Goal: Task Accomplishment & Management: Manage account settings

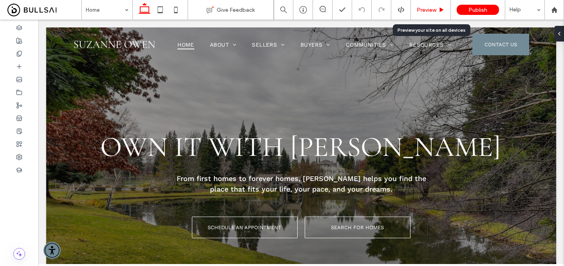
click at [421, 5] on div "Preview" at bounding box center [431, 10] width 40 height 20
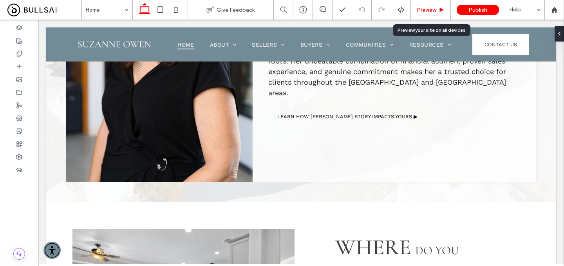
click at [439, 7] on icon at bounding box center [442, 10] width 6 height 6
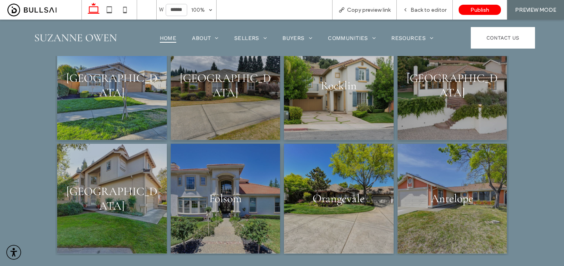
scroll to position [1100, 0]
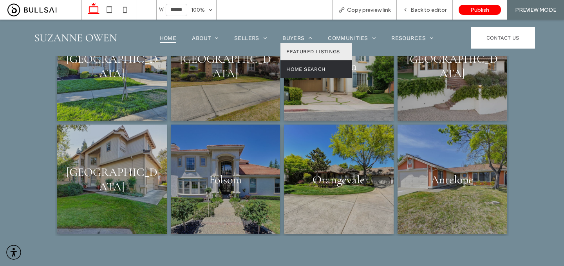
click at [292, 64] on link "Home Search" at bounding box center [315, 69] width 71 height 18
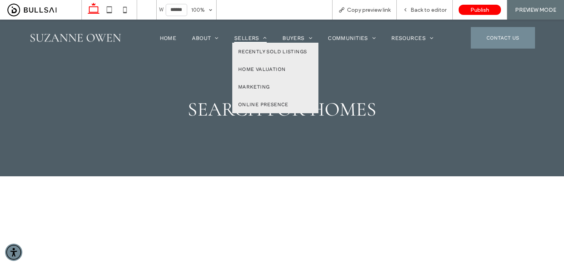
click at [251, 34] on span "Sellers" at bounding box center [250, 38] width 33 height 10
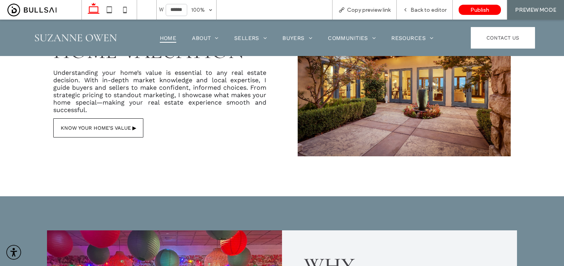
scroll to position [1387, 0]
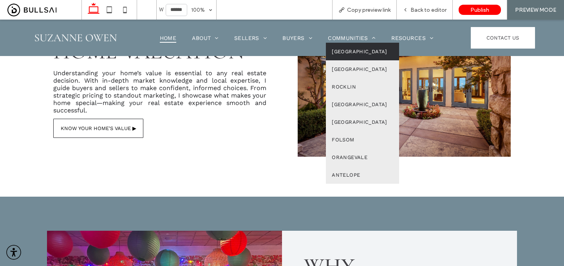
click at [343, 53] on span "[GEOGRAPHIC_DATA]" at bounding box center [360, 52] width 56 height 6
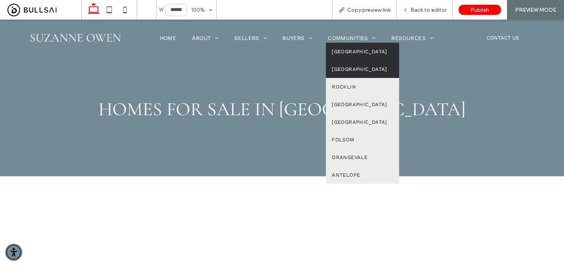
click at [355, 71] on span "[GEOGRAPHIC_DATA]" at bounding box center [360, 69] width 56 height 6
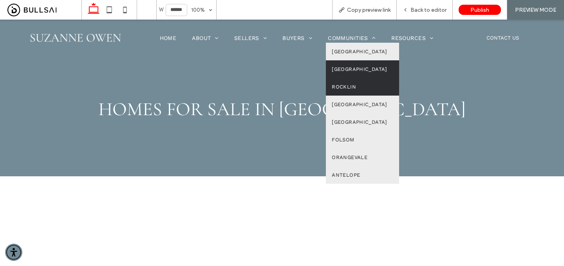
click at [353, 87] on span "Rocklin" at bounding box center [344, 87] width 24 height 6
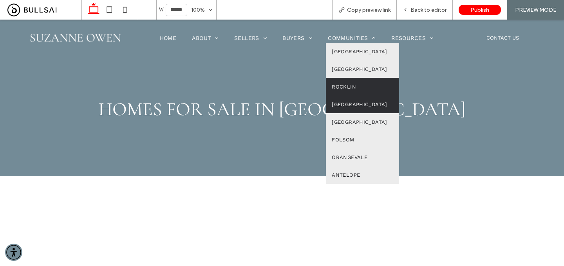
drag, startPoint x: 356, startPoint y: 101, endPoint x: 356, endPoint y: 120, distance: 19.6
click at [356, 101] on link "[GEOGRAPHIC_DATA]" at bounding box center [362, 105] width 73 height 18
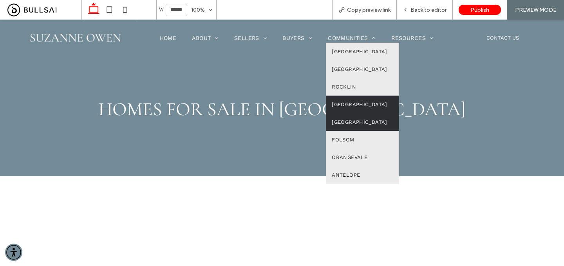
click at [350, 123] on span "[GEOGRAPHIC_DATA]" at bounding box center [360, 122] width 56 height 6
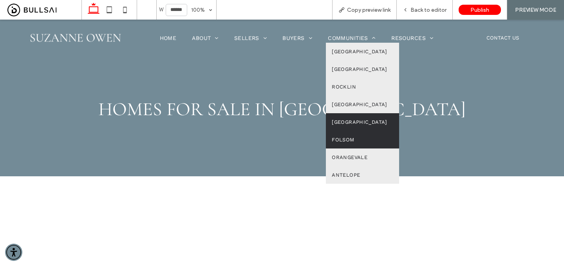
drag, startPoint x: 345, startPoint y: 134, endPoint x: 345, endPoint y: 153, distance: 19.2
click at [345, 134] on link "Folsom" at bounding box center [362, 140] width 73 height 18
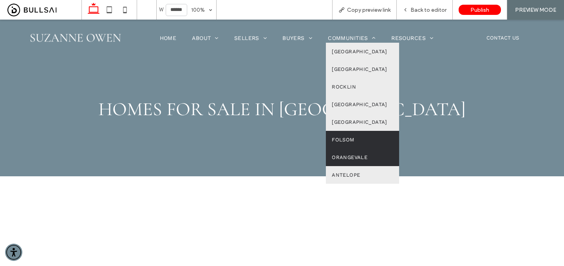
drag, startPoint x: 360, startPoint y: 154, endPoint x: 360, endPoint y: 174, distance: 19.6
click at [360, 154] on span "Orangevale" at bounding box center [350, 157] width 36 height 6
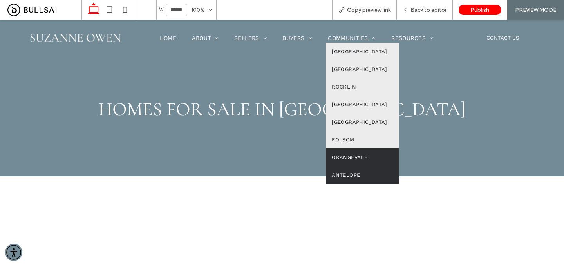
click at [341, 170] on link "Antelope" at bounding box center [362, 175] width 73 height 18
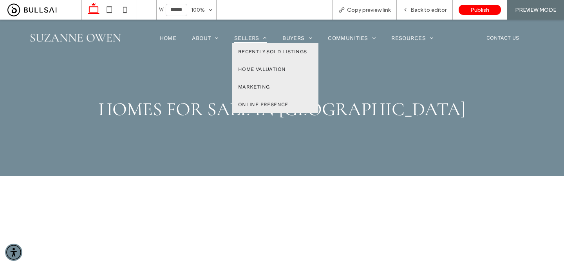
click at [246, 39] on span "Sellers" at bounding box center [250, 38] width 33 height 10
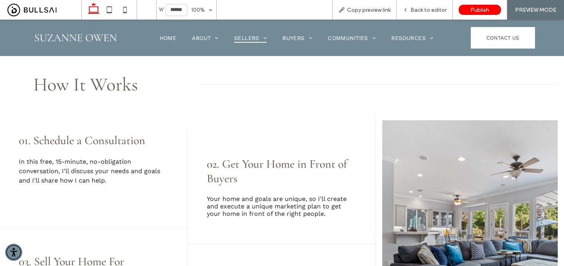
scroll to position [224, 0]
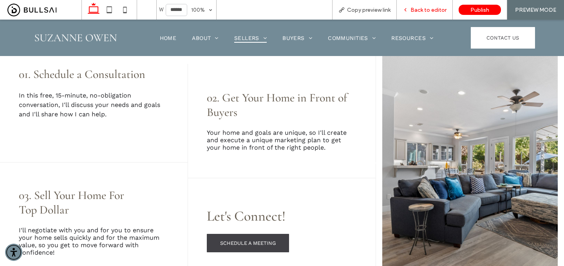
click at [437, 7] on span "Back to editor" at bounding box center [429, 10] width 36 height 7
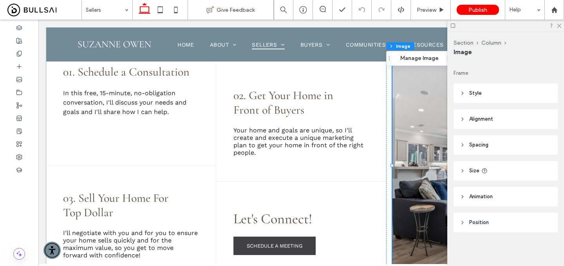
scroll to position [92, 0]
click at [412, 136] on img at bounding box center [471, 165] width 157 height 221
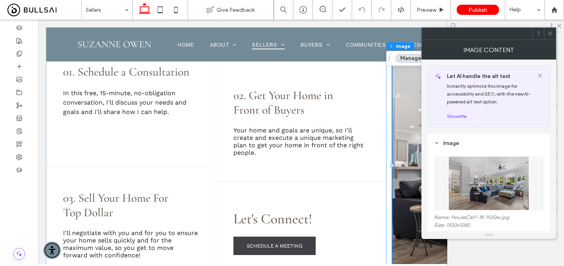
scroll to position [16, 0]
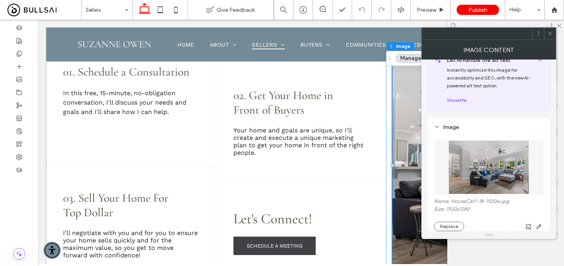
click at [552, 35] on icon at bounding box center [550, 34] width 6 height 6
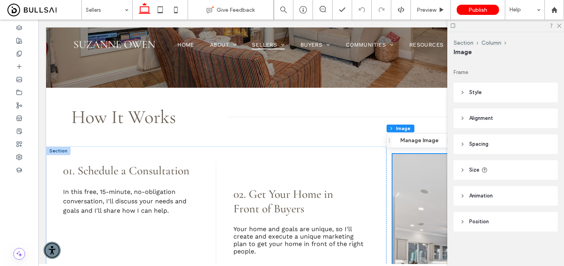
scroll to position [0, 0]
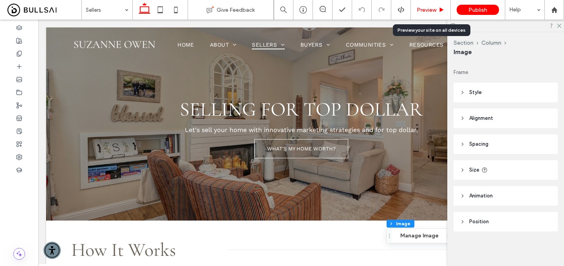
click at [436, 5] on div "Preview" at bounding box center [431, 10] width 40 height 20
click at [431, 10] on span "Preview" at bounding box center [427, 10] width 20 height 7
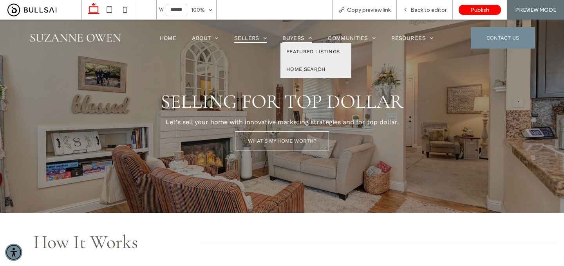
click at [293, 38] on span "Buyers" at bounding box center [297, 38] width 30 height 10
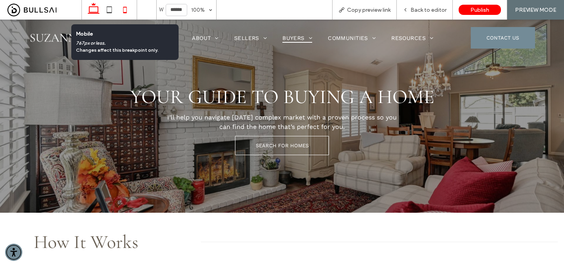
click at [120, 8] on icon at bounding box center [125, 10] width 16 height 16
type input "*****"
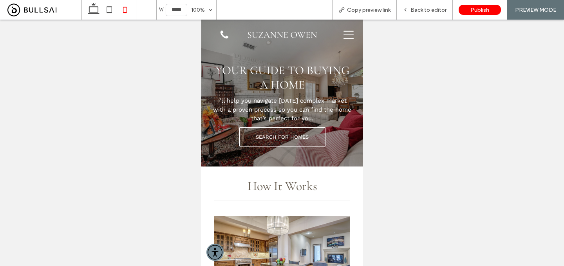
click at [281, 31] on img at bounding box center [281, 35] width 71 height 18
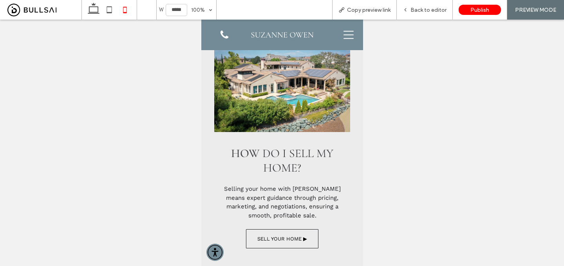
scroll to position [921, 0]
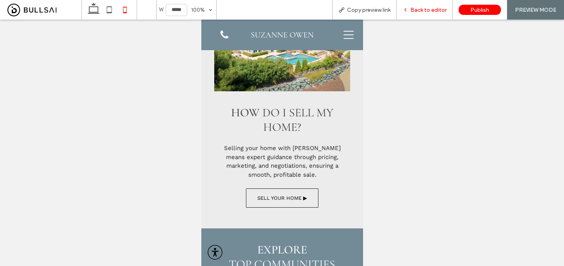
click at [425, 8] on span "Back to editor" at bounding box center [429, 10] width 36 height 7
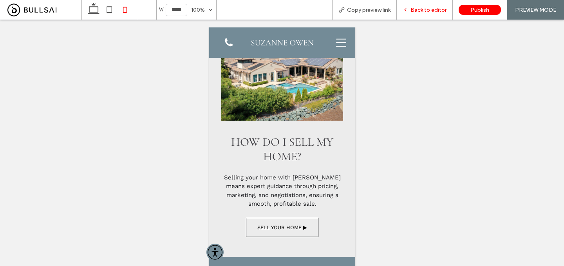
scroll to position [966, 0]
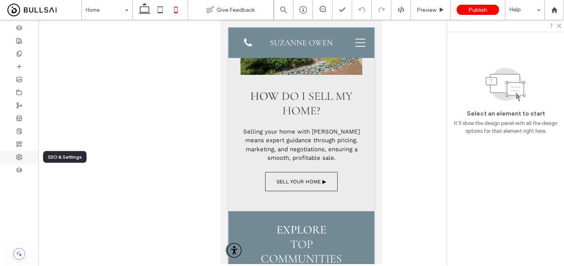
click at [22, 157] on use at bounding box center [18, 156] width 5 height 5
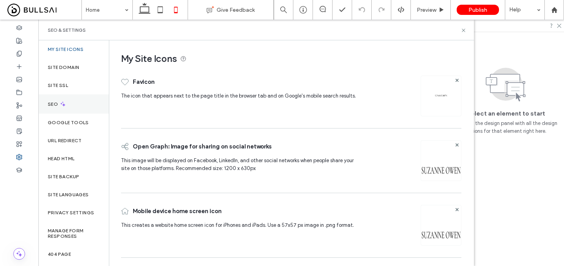
click at [72, 105] on div "SEO" at bounding box center [73, 103] width 71 height 19
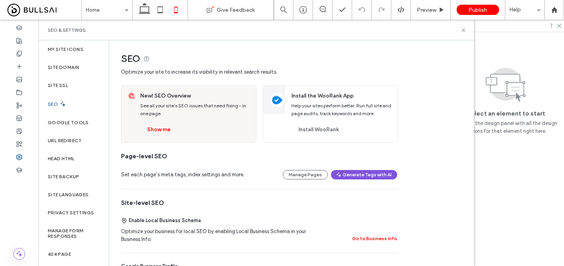
click at [370, 175] on button "Generate Tags with AI" at bounding box center [364, 174] width 66 height 9
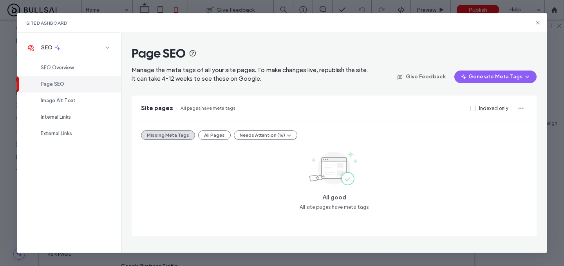
click at [537, 18] on div "Site Dashboard" at bounding box center [282, 23] width 530 height 20
click at [537, 26] on div "Site Dashboard" at bounding box center [282, 23] width 530 height 20
click at [539, 21] on use at bounding box center [538, 23] width 4 height 4
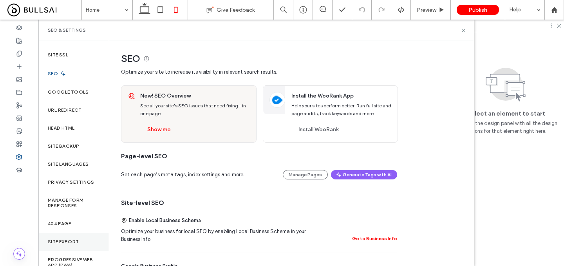
scroll to position [39, 0]
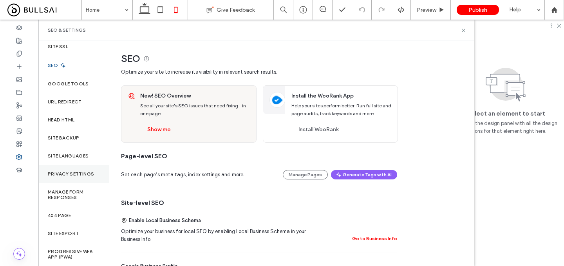
click at [83, 171] on label "Privacy Settings" at bounding box center [71, 173] width 46 height 5
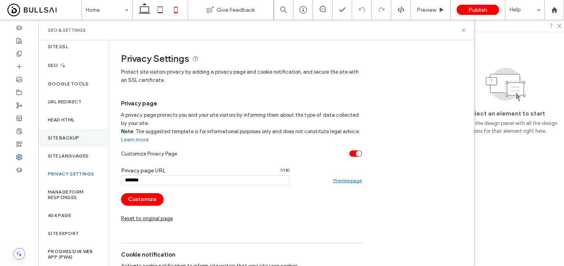
scroll to position [0, 0]
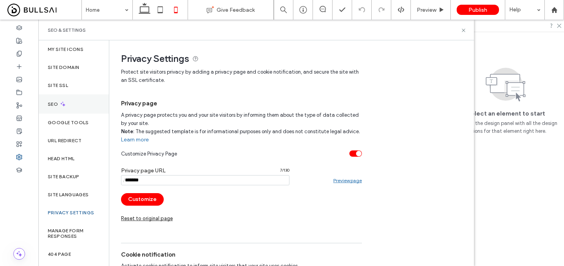
click at [78, 107] on div "SEO" at bounding box center [73, 103] width 71 height 19
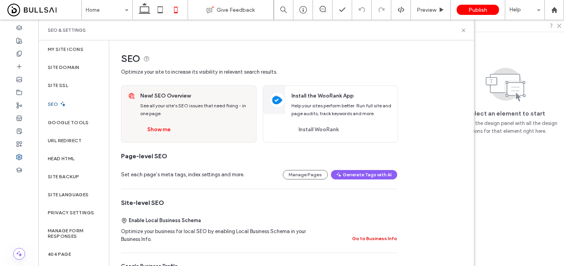
click at [365, 241] on button "Go to Business Info" at bounding box center [374, 238] width 45 height 9
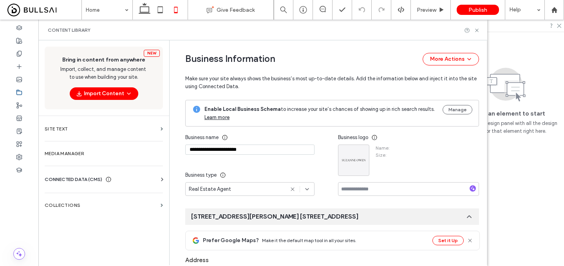
type input "**********"
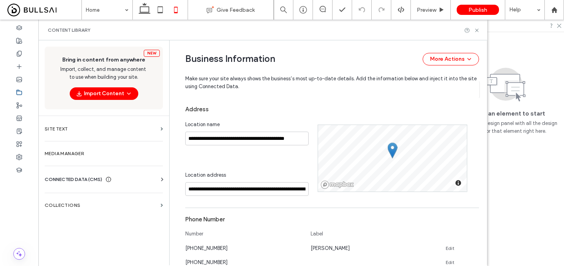
scroll to position [224, 0]
click at [146, 12] on use at bounding box center [145, 8] width 12 height 11
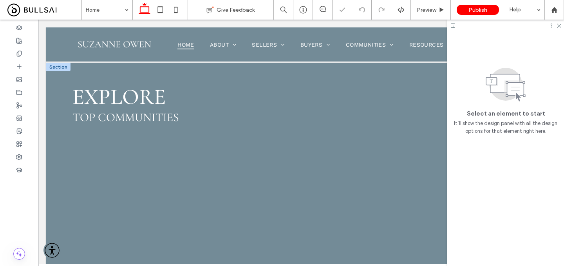
scroll to position [967, 0]
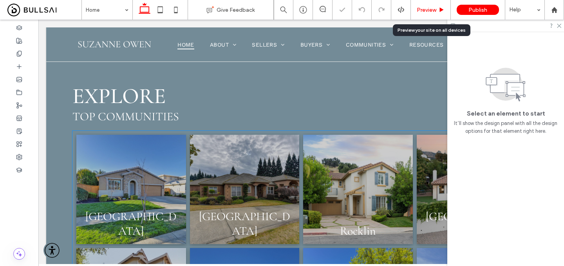
click at [437, 10] on div "Preview" at bounding box center [431, 10] width 40 height 7
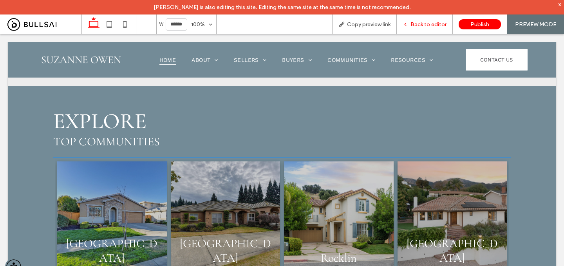
click at [419, 22] on span "Back to editor" at bounding box center [429, 24] width 36 height 7
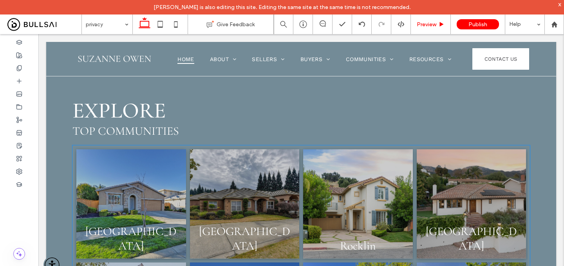
drag, startPoint x: 419, startPoint y: 22, endPoint x: 424, endPoint y: 24, distance: 5.2
click at [424, 24] on span "Preview" at bounding box center [427, 24] width 20 height 7
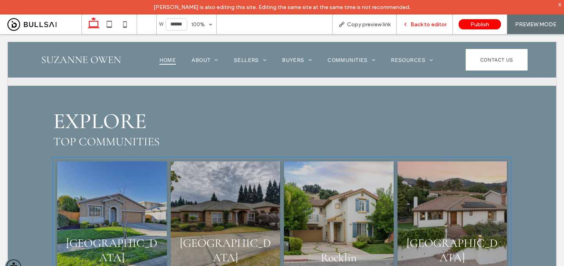
click at [432, 24] on span "Back to editor" at bounding box center [429, 24] width 36 height 7
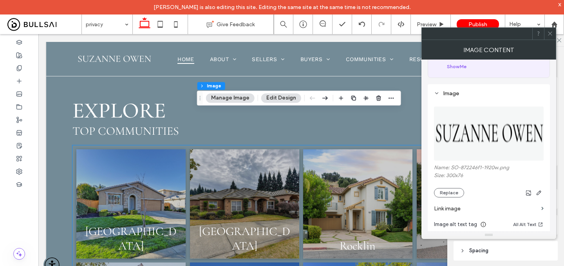
scroll to position [74, 0]
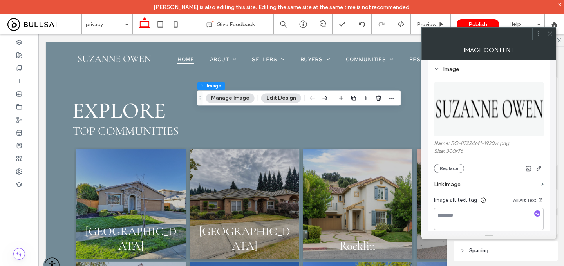
click at [505, 187] on label "Link image" at bounding box center [486, 184] width 104 height 14
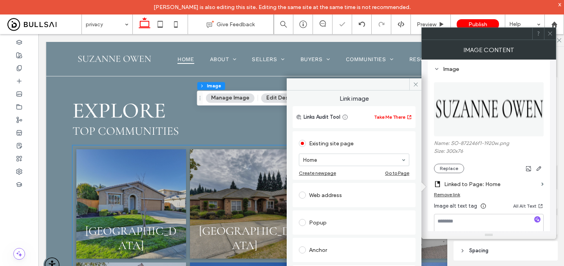
click at [552, 33] on icon at bounding box center [550, 34] width 6 height 6
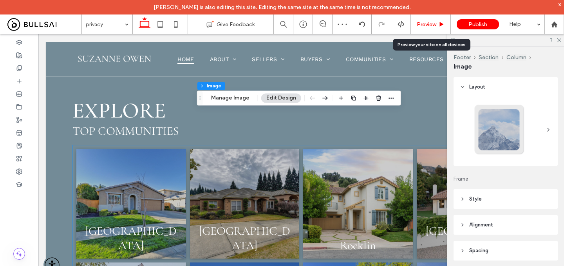
click at [424, 27] on span "Preview" at bounding box center [427, 24] width 20 height 7
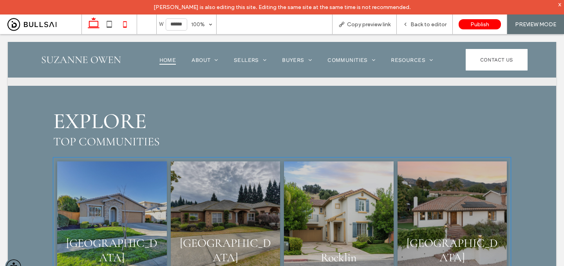
click at [125, 24] on icon at bounding box center [125, 24] width 16 height 16
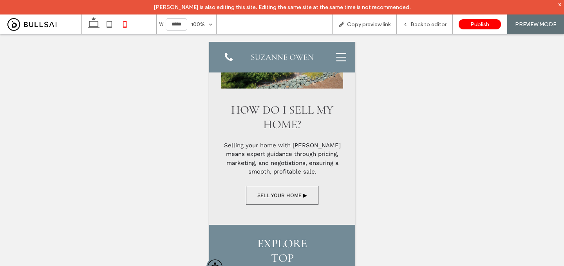
type input "*****"
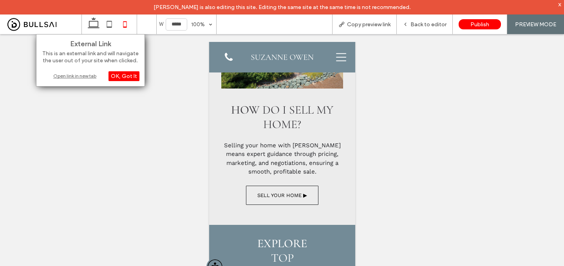
click at [82, 77] on div "Open link in new tab" at bounding box center [91, 76] width 98 height 8
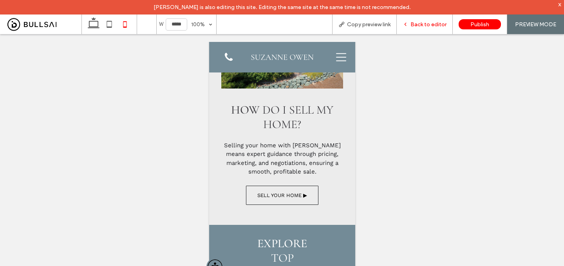
click at [425, 25] on span "Back to editor" at bounding box center [429, 24] width 36 height 7
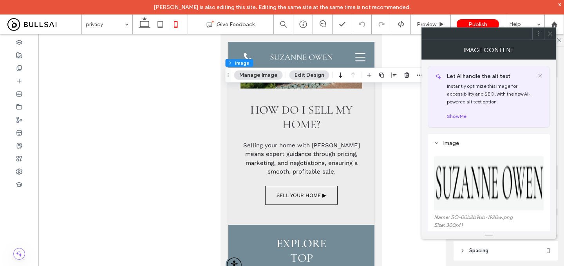
scroll to position [90, 0]
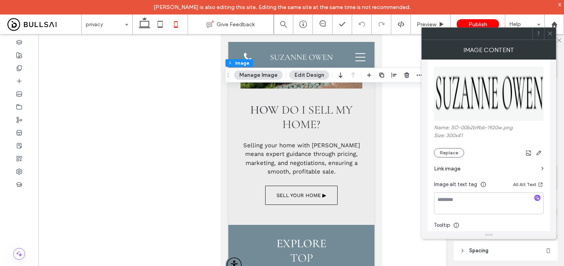
click at [484, 173] on label "Link image" at bounding box center [486, 168] width 104 height 14
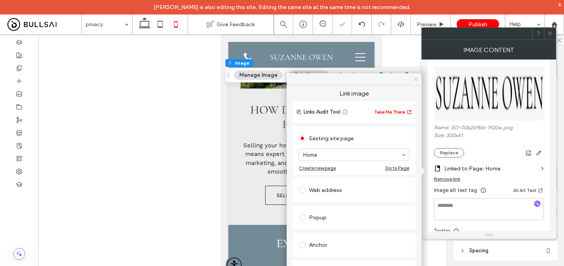
click at [414, 78] on use at bounding box center [416, 79] width 4 height 4
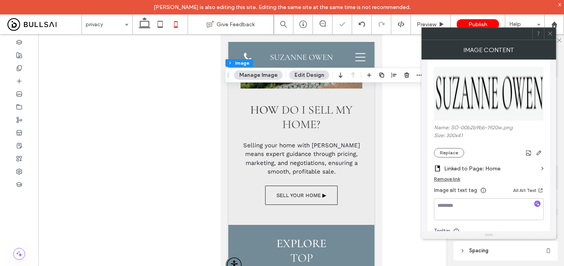
click at [548, 35] on icon at bounding box center [550, 34] width 6 height 6
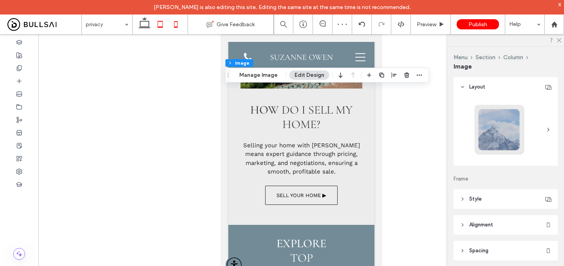
click at [161, 17] on icon at bounding box center [160, 24] width 16 height 16
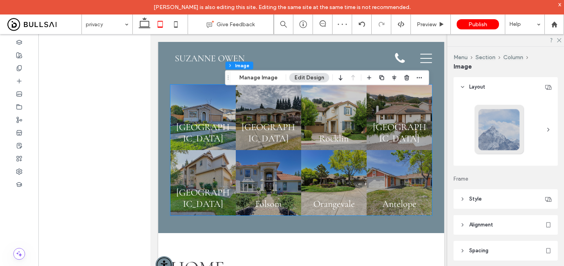
type input "**"
type input "****"
type input "**"
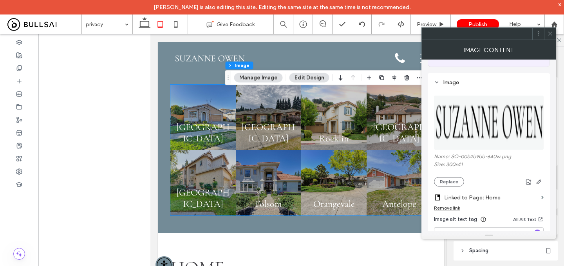
scroll to position [84, 0]
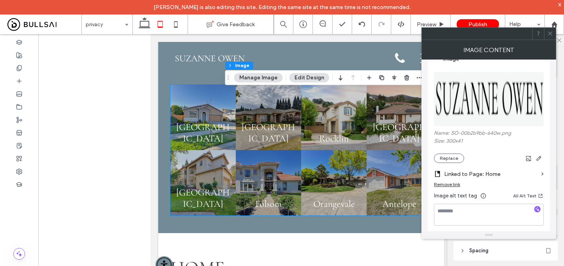
click at [554, 32] on div at bounding box center [550, 34] width 12 height 12
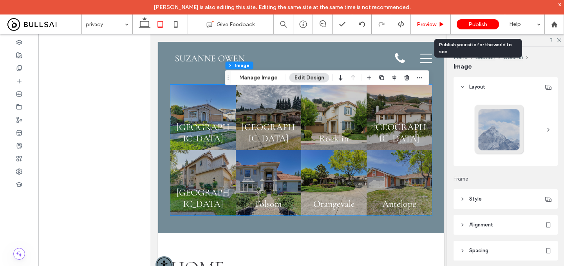
click at [429, 22] on span "Preview" at bounding box center [427, 24] width 20 height 7
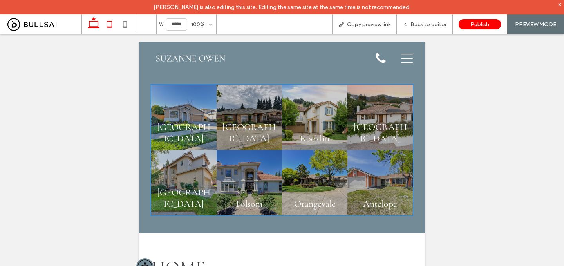
click at [88, 28] on icon at bounding box center [94, 24] width 16 height 16
type input "******"
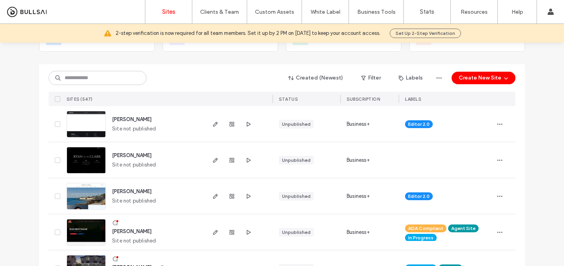
scroll to position [80, 0]
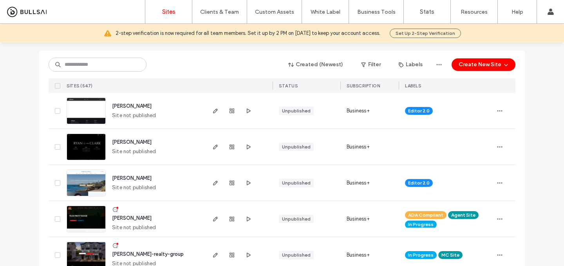
click at [128, 218] on span "ty-wayment" at bounding box center [132, 218] width 40 height 6
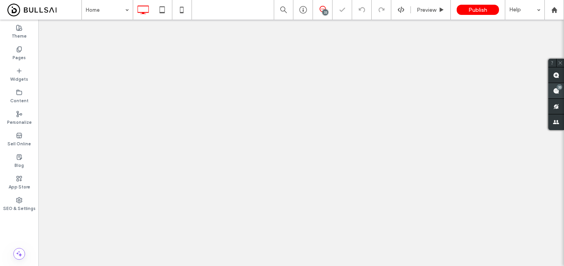
click at [557, 89] on div "33" at bounding box center [560, 87] width 6 height 6
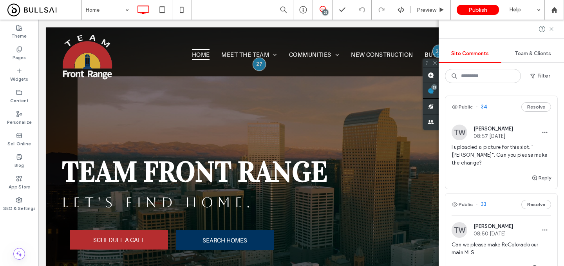
click at [525, 146] on span "I uploaded a picture for this slot. "Shaddy Grove". Can you please make the cha…" at bounding box center [501, 155] width 99 height 24
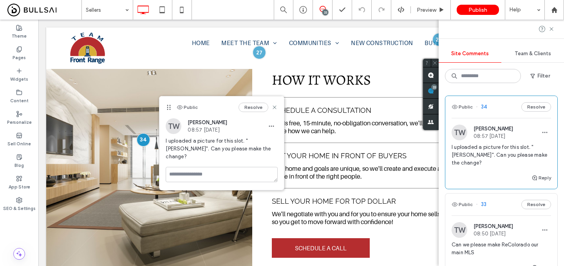
scroll to position [33, 0]
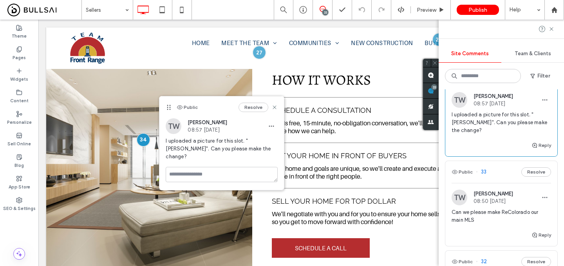
click at [496, 215] on span "Can we please make ReColorado our main MLS" at bounding box center [501, 216] width 99 height 16
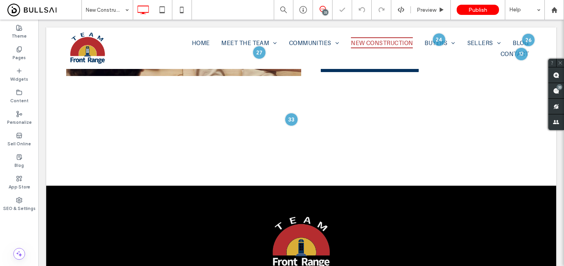
scroll to position [861, 0]
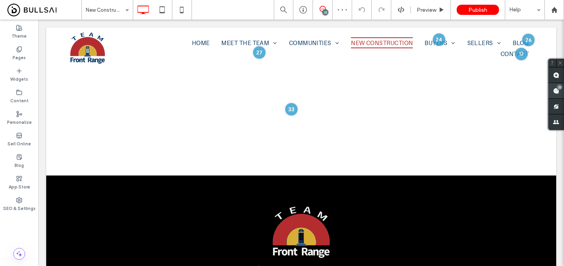
click at [554, 88] on use at bounding box center [556, 91] width 6 height 6
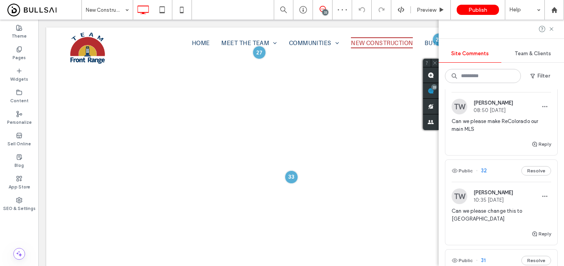
scroll to position [125, 0]
click at [503, 212] on span "Can we please change this to Englewood" at bounding box center [501, 214] width 99 height 16
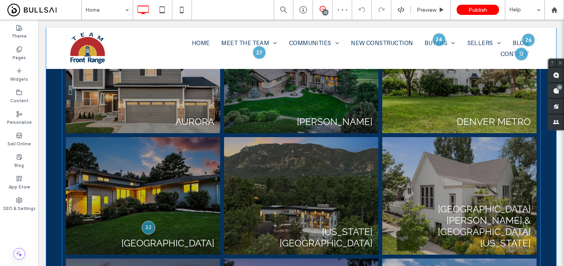
scroll to position [1430, 0]
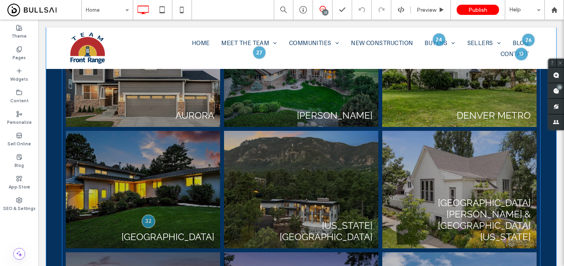
click at [178, 158] on link at bounding box center [143, 189] width 164 height 125
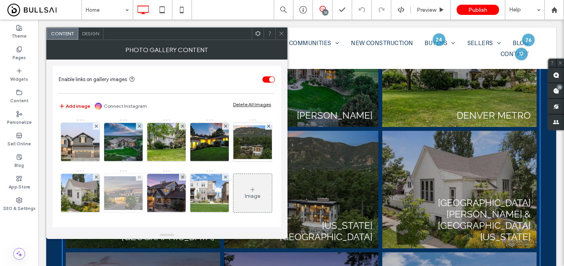
click at [155, 195] on img at bounding box center [123, 193] width 63 height 34
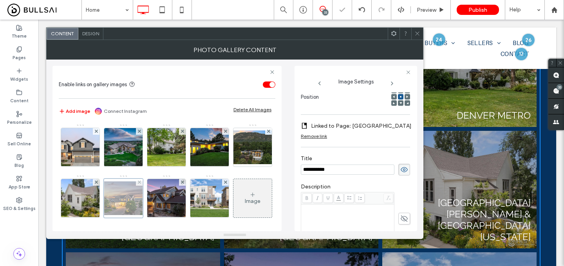
scroll to position [0, 0]
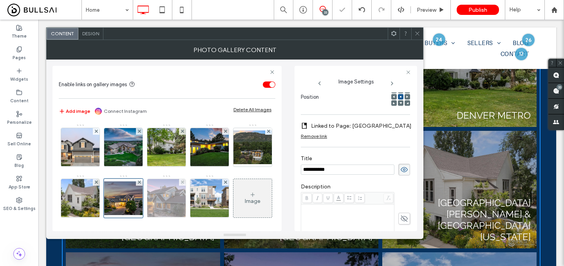
click at [197, 197] on img at bounding box center [166, 198] width 60 height 38
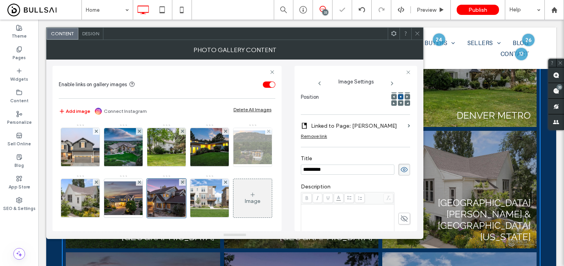
click at [221, 164] on img at bounding box center [252, 147] width 63 height 34
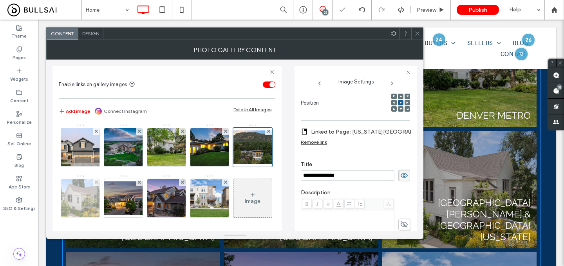
click at [106, 204] on img at bounding box center [80, 198] width 51 height 38
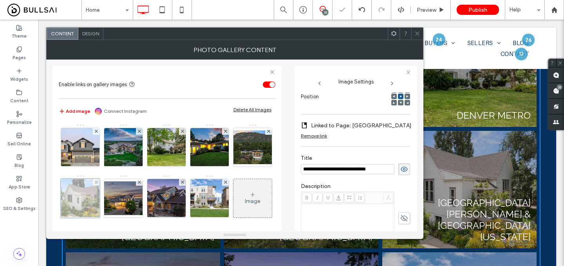
scroll to position [0, 16]
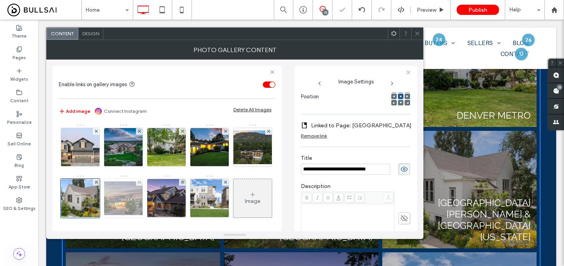
click at [155, 204] on img at bounding box center [123, 198] width 63 height 34
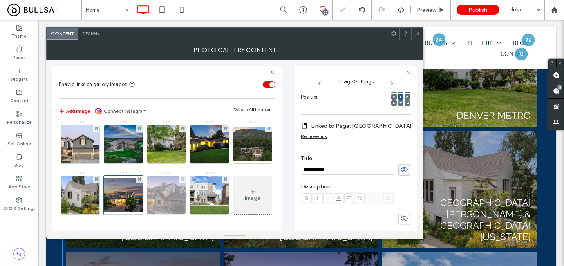
scroll to position [0, 0]
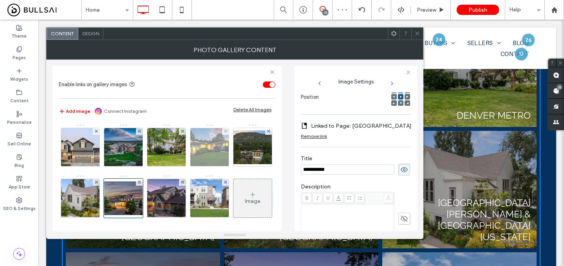
click at [208, 152] on img at bounding box center [209, 147] width 57 height 38
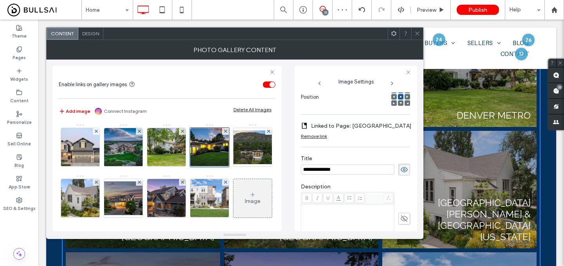
click at [349, 168] on input "**********" at bounding box center [348, 170] width 94 height 10
type input "*********"
click at [418, 31] on icon at bounding box center [417, 34] width 6 height 6
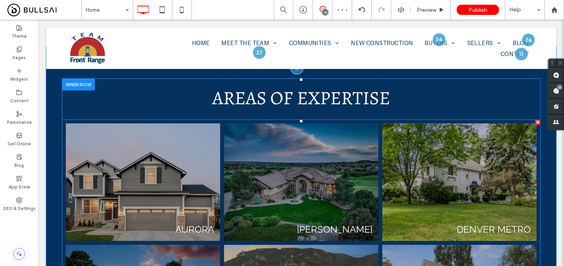
scroll to position [1304, 0]
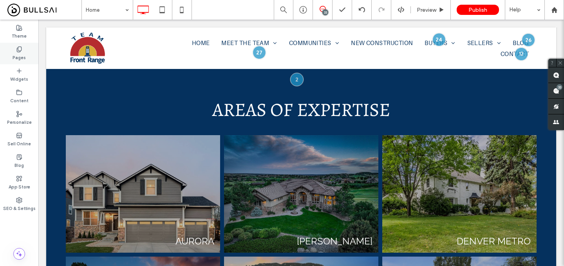
click at [18, 51] on icon at bounding box center [19, 49] width 6 height 6
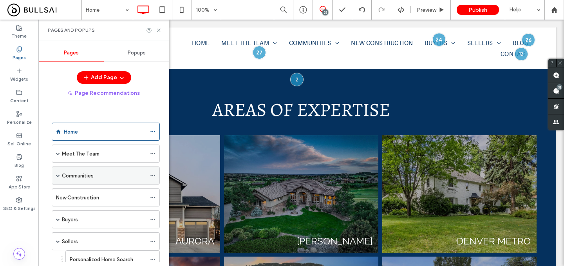
click at [58, 175] on span at bounding box center [58, 176] width 4 height 4
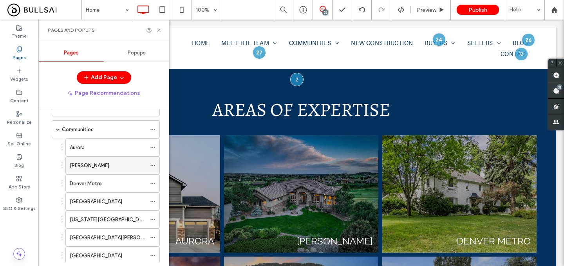
scroll to position [47, 0]
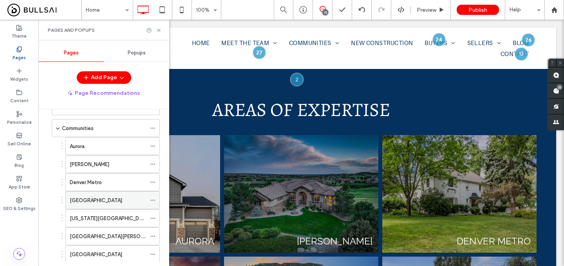
click at [126, 203] on div "Boulder County" at bounding box center [108, 200] width 76 height 8
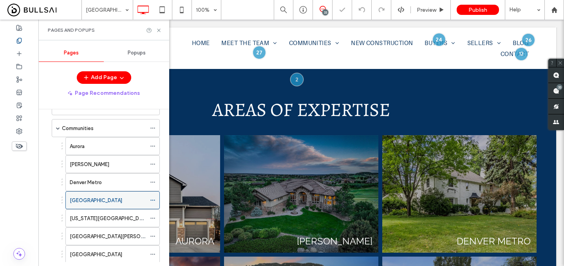
click at [153, 201] on icon at bounding box center [152, 199] width 5 height 5
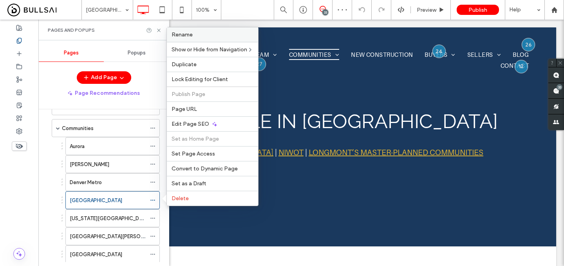
click at [217, 39] on div "Rename" at bounding box center [212, 34] width 91 height 14
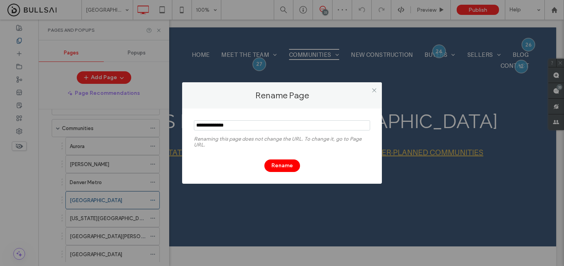
click at [239, 126] on input "notEmpty" at bounding box center [282, 125] width 176 height 10
type input "*********"
click at [282, 164] on button "Rename" at bounding box center [282, 165] width 36 height 13
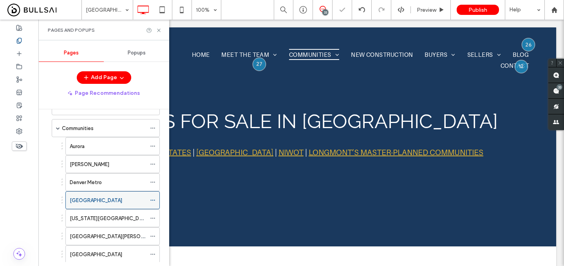
click at [152, 199] on icon at bounding box center [152, 199] width 5 height 5
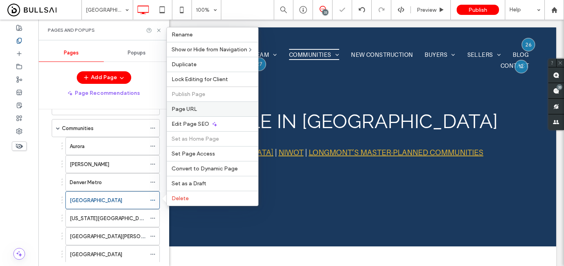
click at [210, 108] on label "Page URL" at bounding box center [213, 109] width 82 height 7
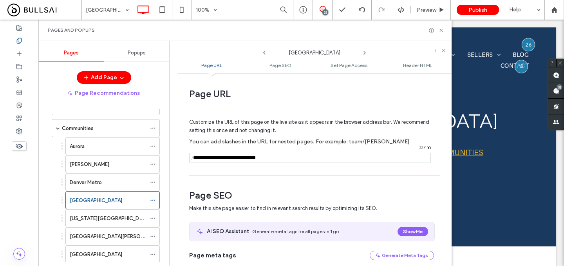
drag, startPoint x: 290, startPoint y: 158, endPoint x: 241, endPoint y: 158, distance: 49.4
click at [241, 158] on input "notEmpty" at bounding box center [310, 158] width 242 height 10
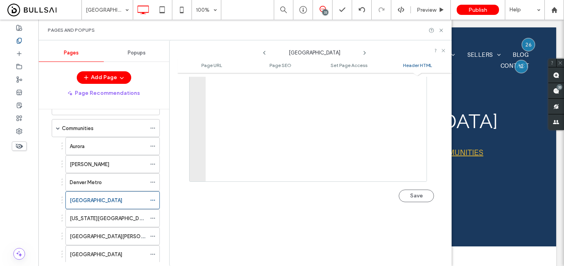
scroll to position [875, 0]
type input "**********"
click at [409, 151] on button "Save" at bounding box center [416, 150] width 35 height 13
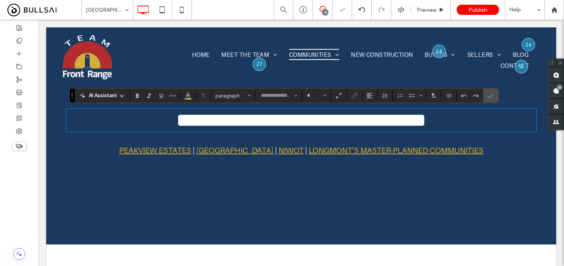
type input "*******"
type input "**"
click at [426, 122] on span "**********" at bounding box center [301, 119] width 250 height 19
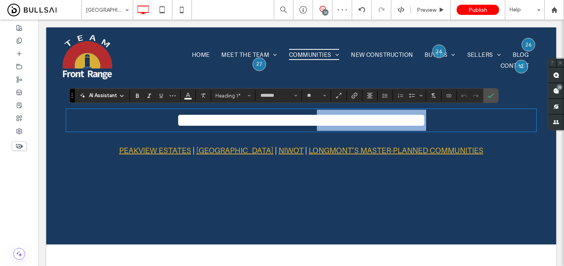
drag, startPoint x: 312, startPoint y: 123, endPoint x: 508, endPoint y: 132, distance: 196.4
click at [508, 131] on h1 "**********" at bounding box center [301, 120] width 470 height 21
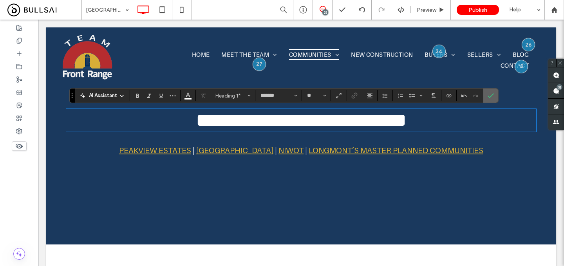
click at [493, 96] on icon "Confirm" at bounding box center [491, 95] width 6 height 6
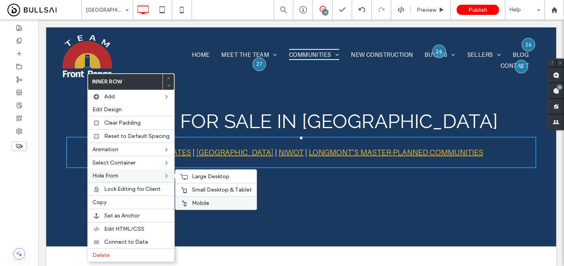
click at [200, 201] on span "Mobile" at bounding box center [200, 203] width 17 height 7
click at [204, 188] on span "Small Desktop & Tablet" at bounding box center [222, 189] width 60 height 7
click at [204, 176] on span "Large Desktop" at bounding box center [211, 176] width 38 height 7
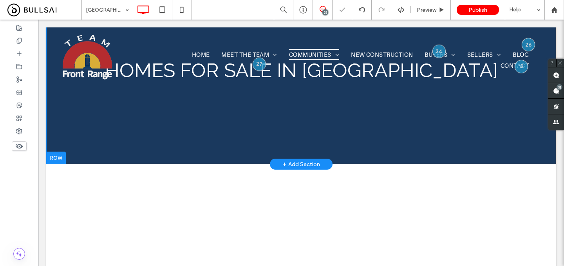
scroll to position [57, 0]
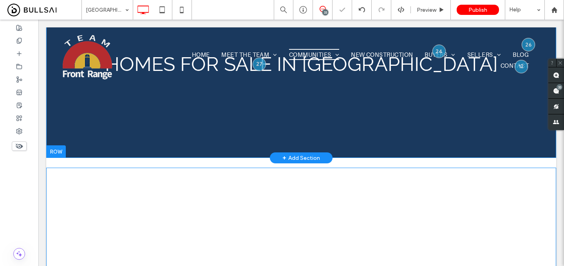
click at [46, 168] on span at bounding box center [46, 168] width 0 height 0
